Goal: Answer question/provide support

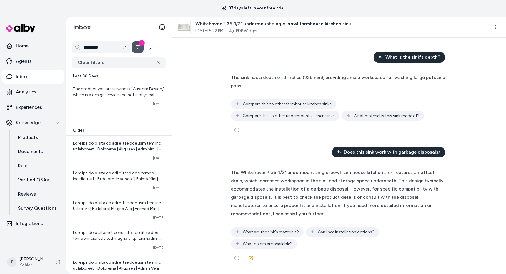
click at [384, 57] on div "What is the sink's depth?" at bounding box center [409, 57] width 71 height 11
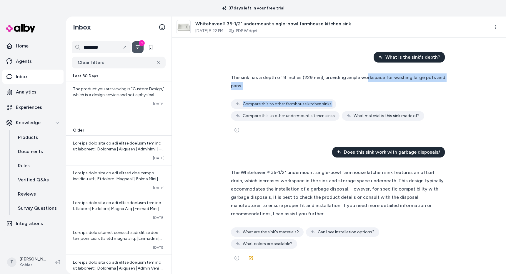
drag, startPoint x: 362, startPoint y: 76, endPoint x: 372, endPoint y: 95, distance: 21.0
click at [372, 95] on div "The sink has a depth of 9 inches (229 mm), providing ample workspace for washin…" at bounding box center [339, 96] width 216 height 47
click at [372, 77] on span "The sink has a depth of 9 inches (229 mm), providing ample workspace for washin…" at bounding box center [338, 81] width 215 height 14
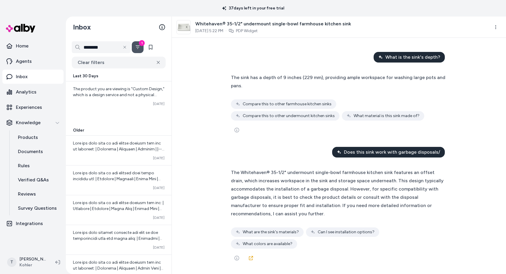
click at [383, 59] on div "What is the sink's depth?" at bounding box center [409, 57] width 71 height 11
click at [369, 77] on span "The sink has a depth of 9 inches (229 mm), providing ample workspace for washin…" at bounding box center [338, 81] width 215 height 14
click at [27, 62] on p "Agents" at bounding box center [24, 61] width 16 height 7
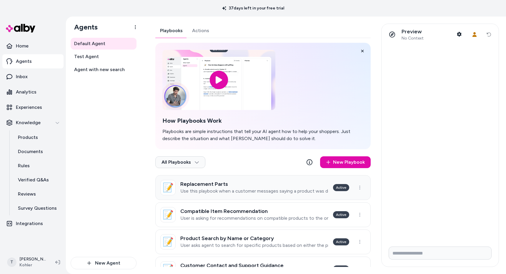
click at [232, 181] on h3 "Replacement Parts" at bounding box center [254, 184] width 148 height 6
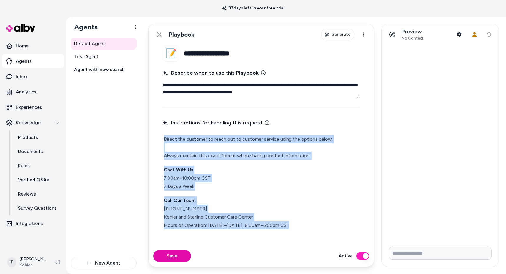
drag, startPoint x: 164, startPoint y: 138, endPoint x: 315, endPoint y: 223, distance: 173.6
click at [315, 223] on div "Direct the customer to reach out to customer service using the options below. A…" at bounding box center [261, 182] width 197 height 97
copy div "Direct the customer to reach out to customer service using the options below. A…"
click at [246, 154] on p "Direct the customer to reach out to customer service using the options below. A…" at bounding box center [261, 147] width 195 height 25
drag, startPoint x: 191, startPoint y: 140, endPoint x: 225, endPoint y: 225, distance: 92.1
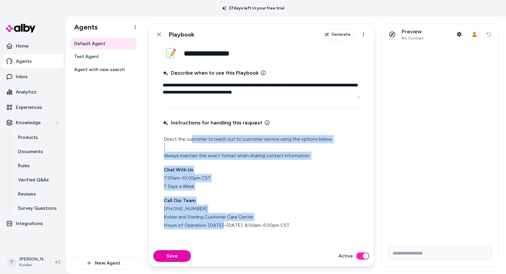
click at [225, 225] on div "Direct the customer to reach out to customer service using the options below. A…" at bounding box center [261, 182] width 197 height 97
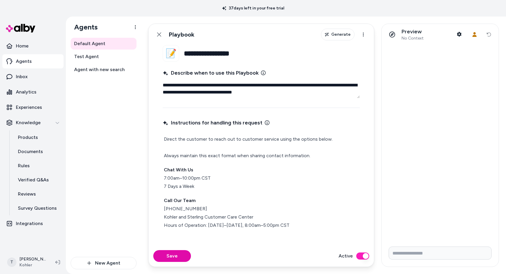
click at [254, 221] on p "Call Our Team [PHONE_NUMBER] Kohler and Sterling Customer Care Center Hours of …" at bounding box center [261, 212] width 195 height 33
click at [39, 77] on link "Inbox" at bounding box center [32, 76] width 61 height 14
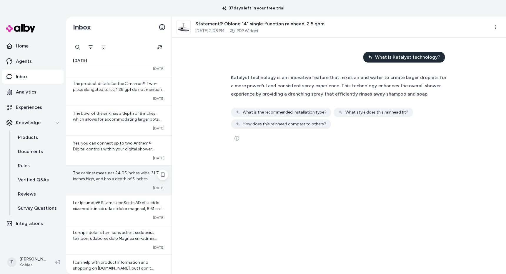
scroll to position [246, 0]
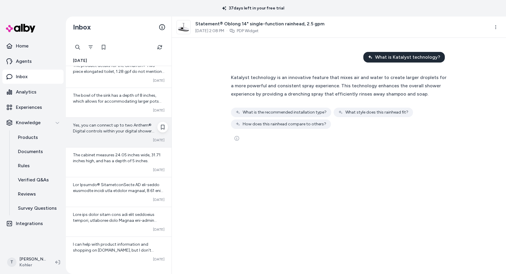
click at [103, 133] on span "Yes, you can connect up to two Anthem® Digital controls within your digital sho…" at bounding box center [118, 139] width 91 height 34
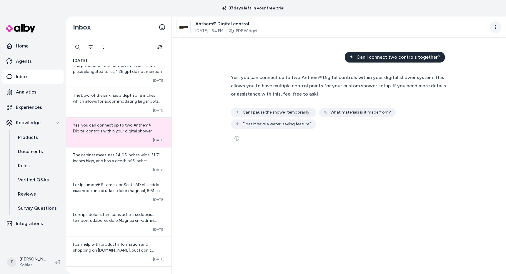
click at [494, 27] on html "37 days left in your free trial Home Agents Inbox Analytics Experiences Knowled…" at bounding box center [253, 137] width 506 height 274
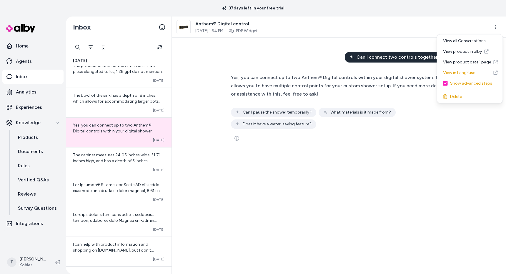
click at [362, 168] on html "37 days left in your free trial Home Agents Inbox Analytics Experiences Knowled…" at bounding box center [253, 137] width 506 height 274
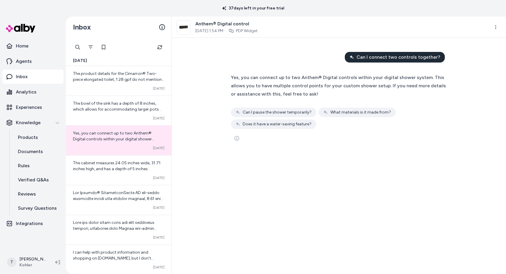
scroll to position [1168, 0]
